Goal: Connect with others: Connect with others

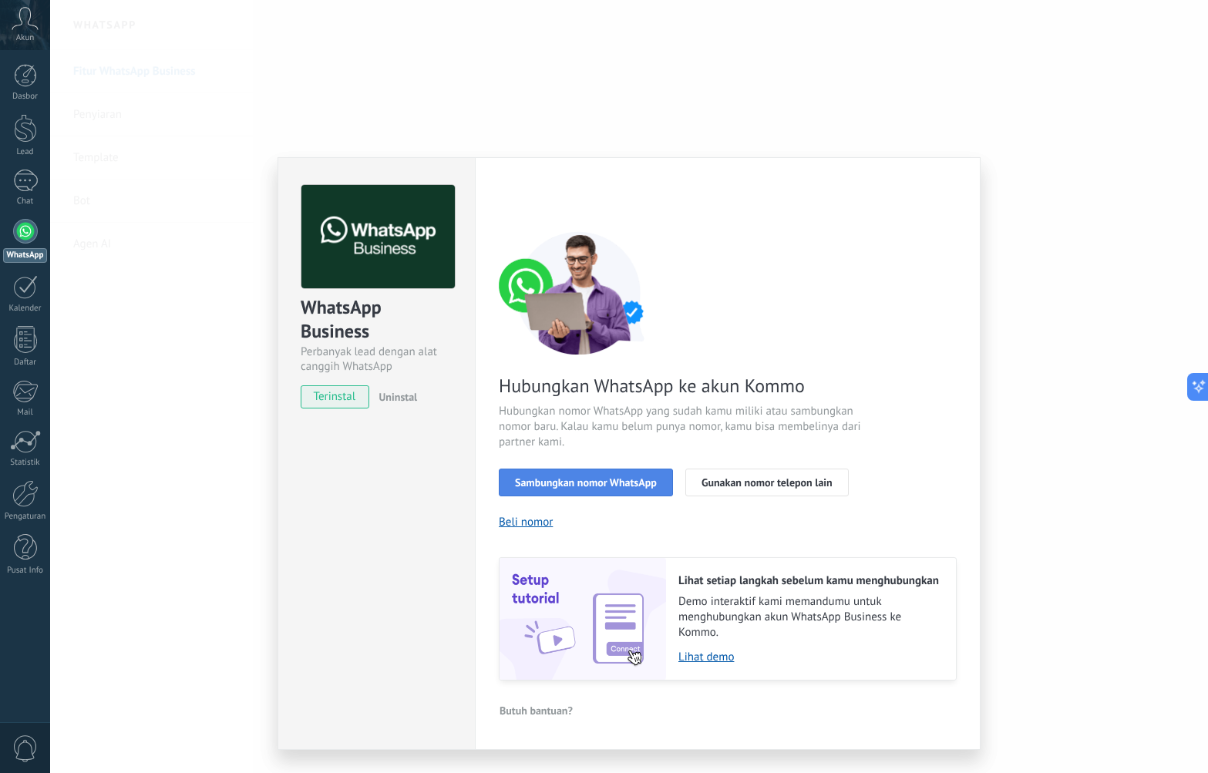
click at [589, 483] on span "Sambungkan nomor WhatsApp" at bounding box center [586, 482] width 142 height 11
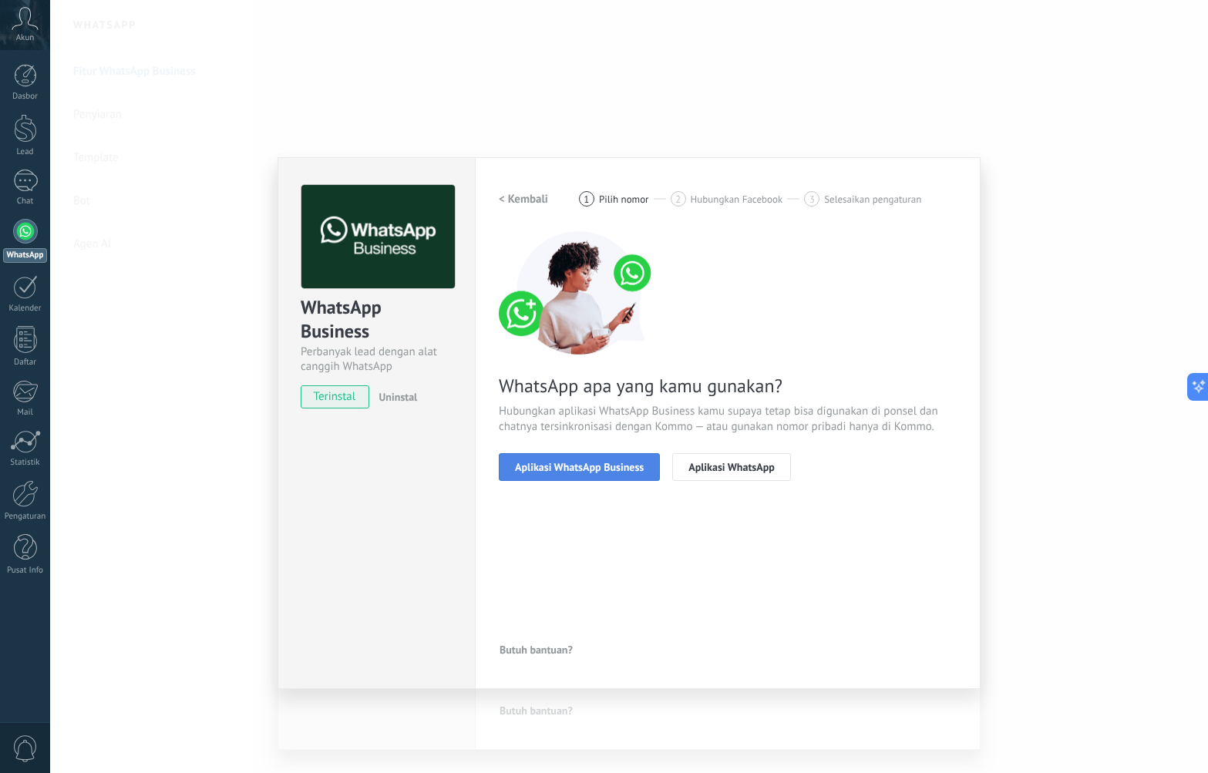
click at [572, 472] on span "Aplikasi WhatsApp Business" at bounding box center [579, 467] width 129 height 11
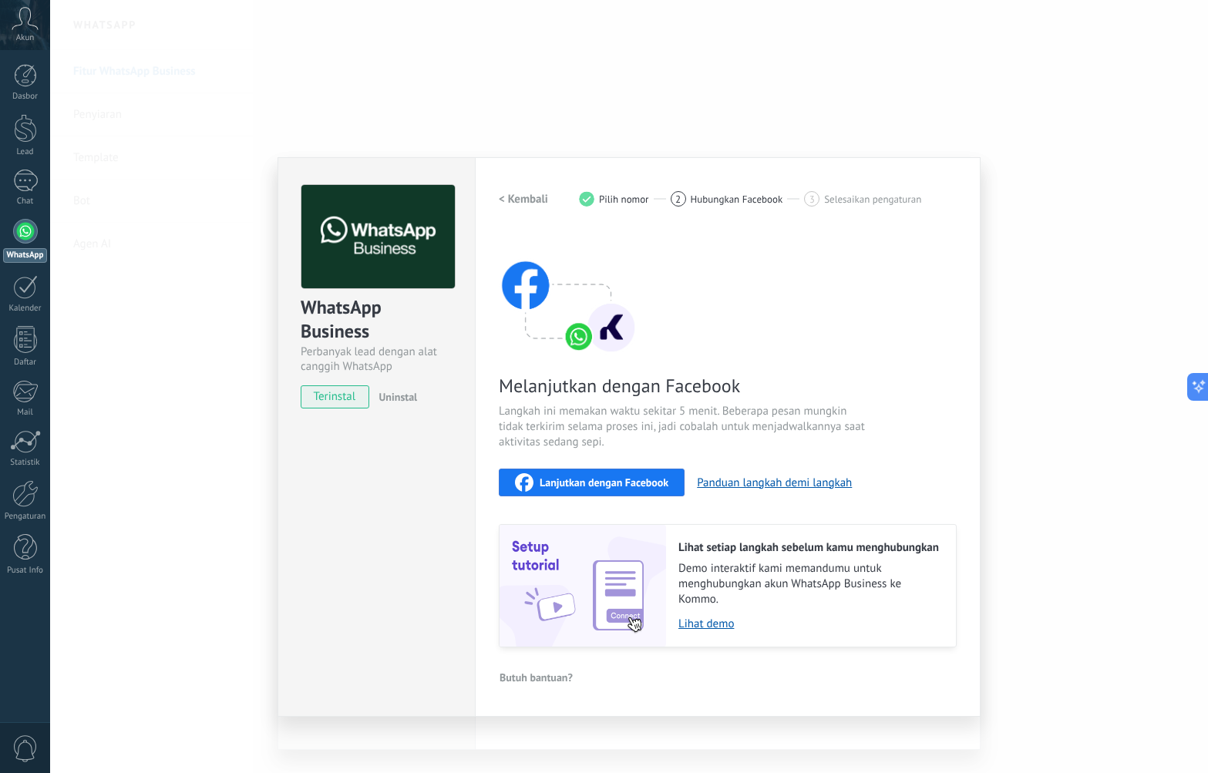
click at [569, 486] on span "Lanjutkan dengan Facebook" at bounding box center [603, 482] width 129 height 11
click at [1022, 386] on div "WhatsApp Business Perbanyak lead dengan alat canggih WhatsApp terinstal Uninsta…" at bounding box center [628, 386] width 1157 height 773
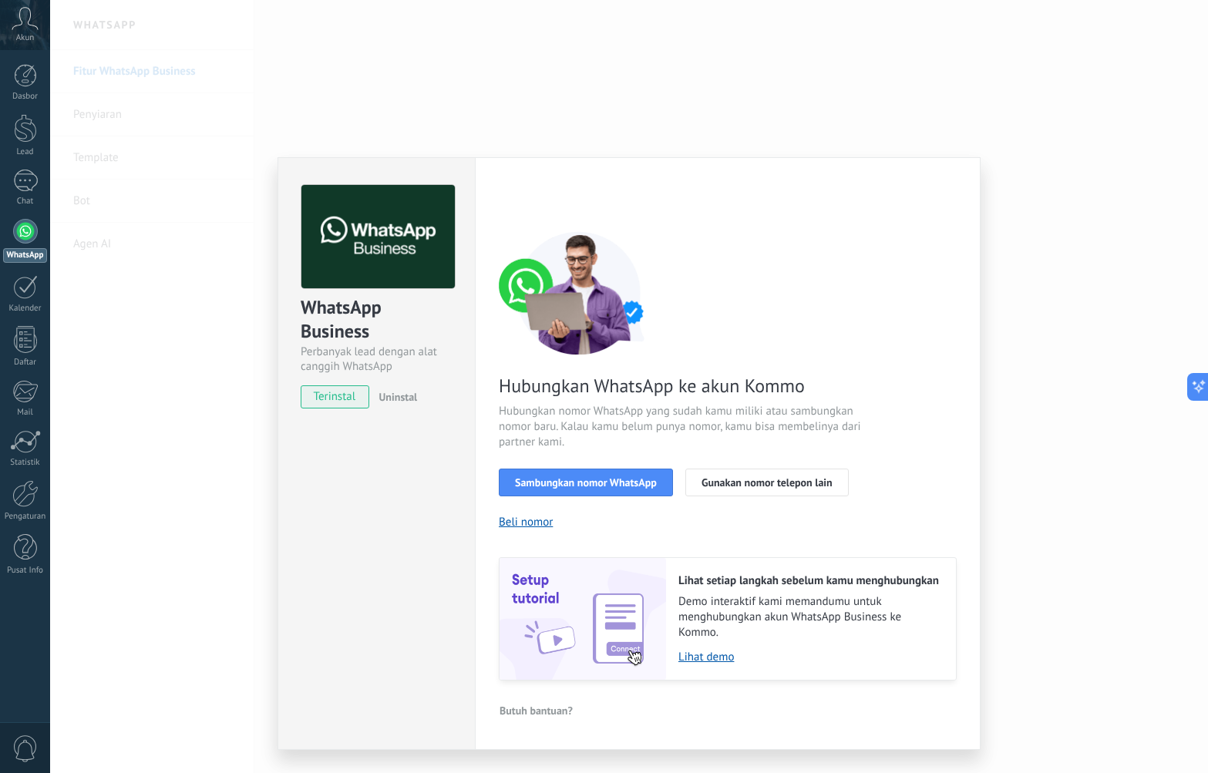
click at [1022, 386] on div "WhatsApp Business Perbanyak lead dengan alat canggih WhatsApp terinstal Uninsta…" at bounding box center [628, 386] width 1157 height 773
click at [1019, 421] on div "WhatsApp Business Perbanyak lead dengan alat canggih WhatsApp terinstal Uninsta…" at bounding box center [628, 386] width 1157 height 773
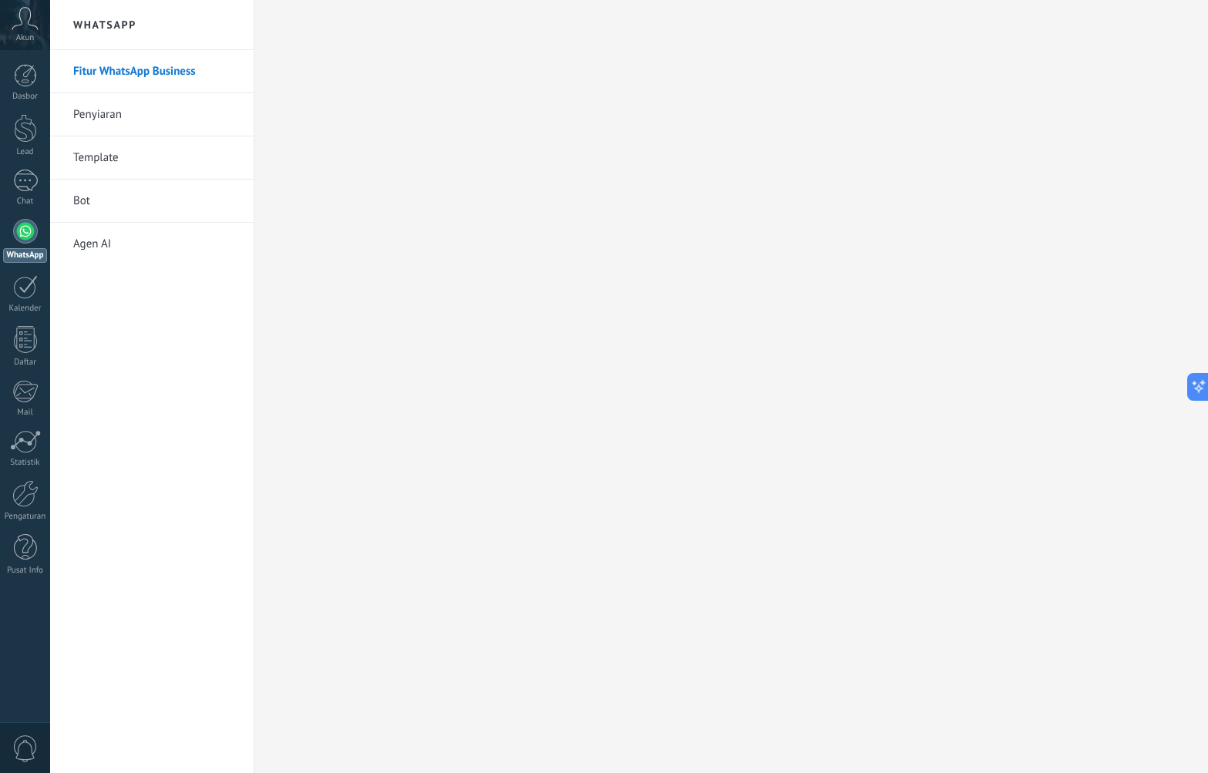
click at [125, 331] on div "Fitur WhatsApp Business Penyiaran Template Bot Agen AI" at bounding box center [151, 411] width 203 height 723
